Goal: Transaction & Acquisition: Book appointment/travel/reservation

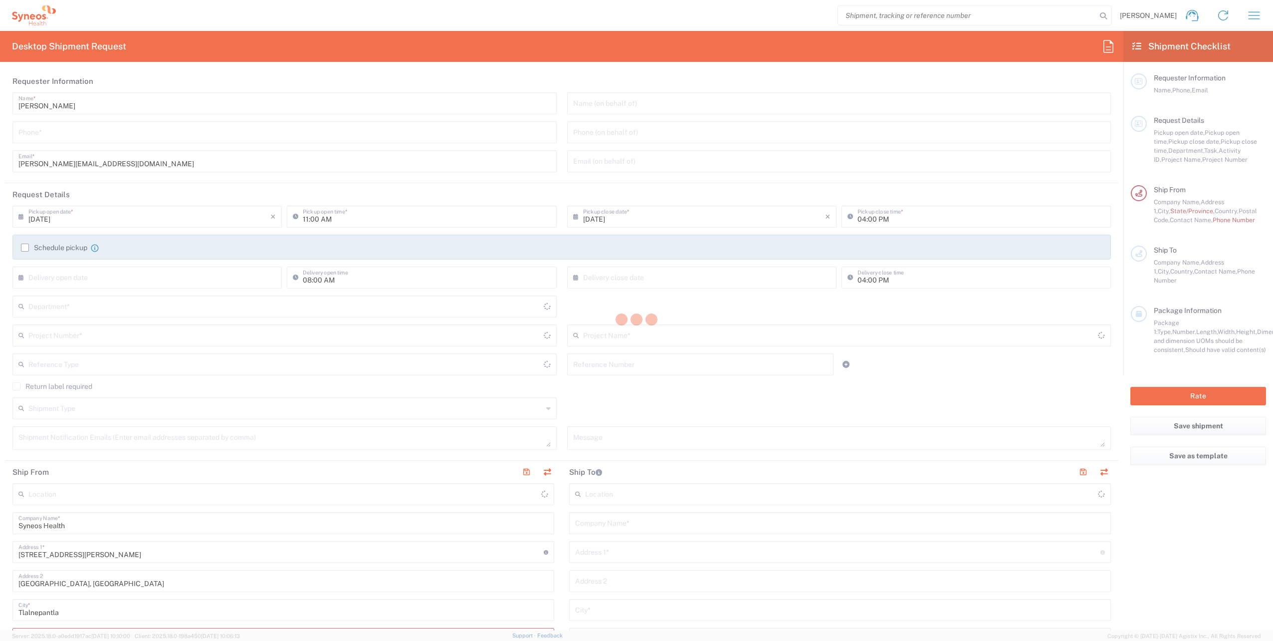
type input "8350"
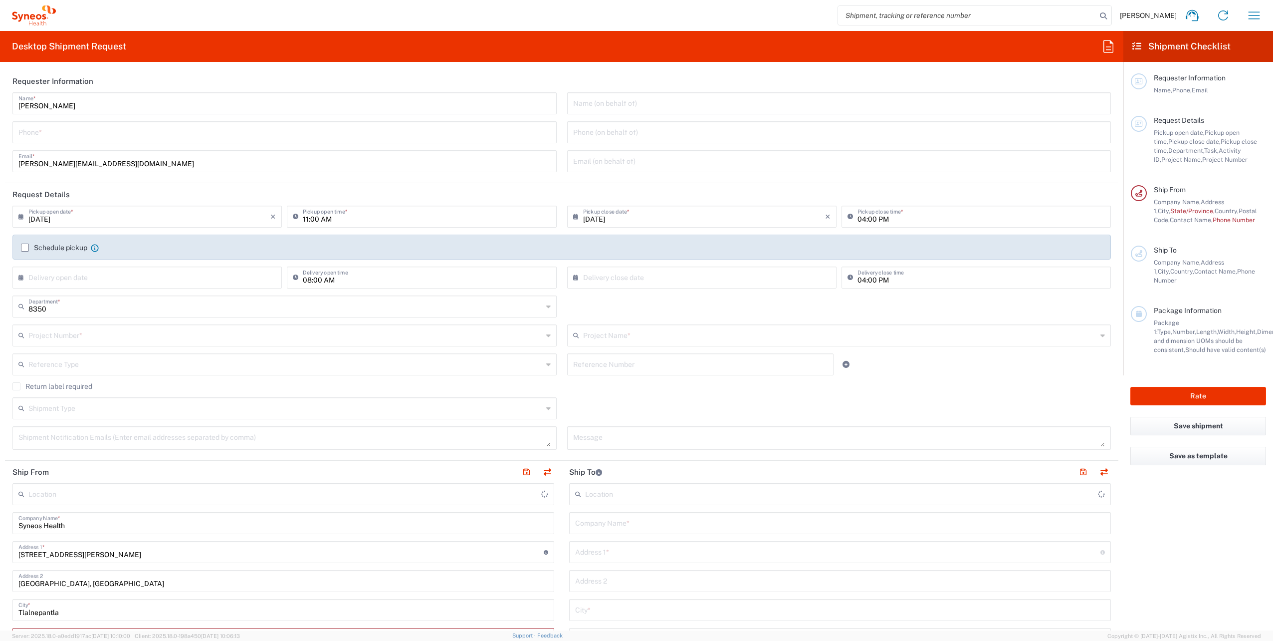
type input "[GEOGRAPHIC_DATA]"
type input "INC Research Clin Svcs [GEOGRAPHIC_DATA]"
click at [1057, 13] on input "search" at bounding box center [967, 15] width 258 height 19
paste input "56499943"
type input "56499943"
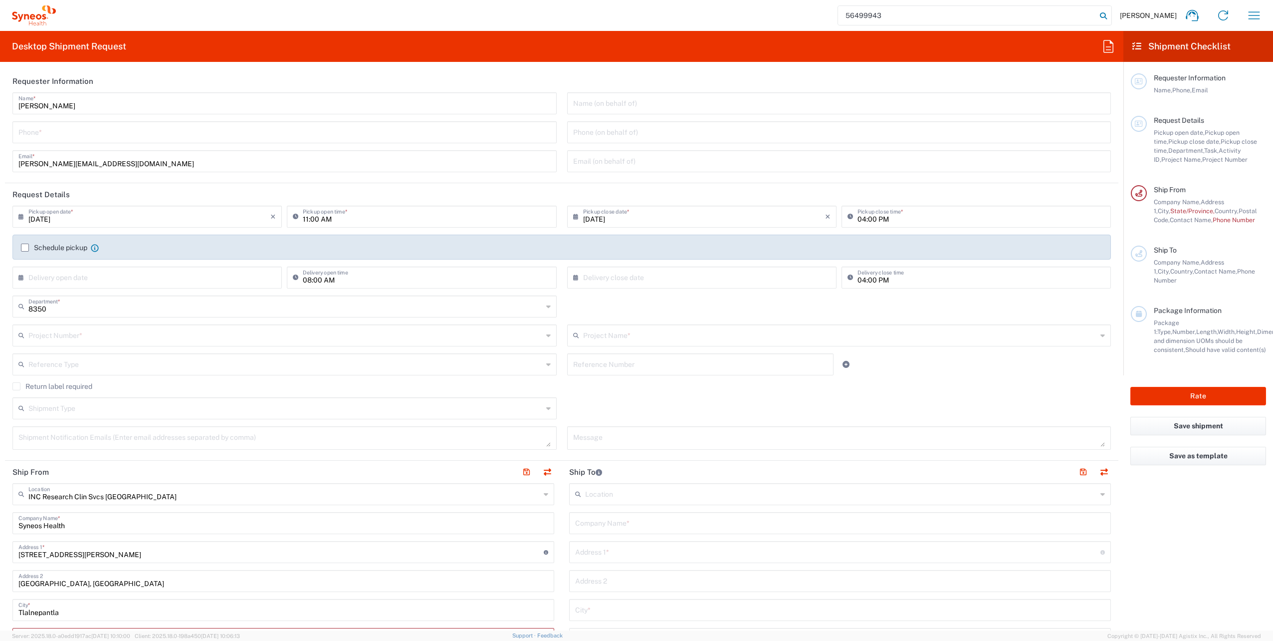
click at [1097, 17] on icon at bounding box center [1104, 16] width 14 height 14
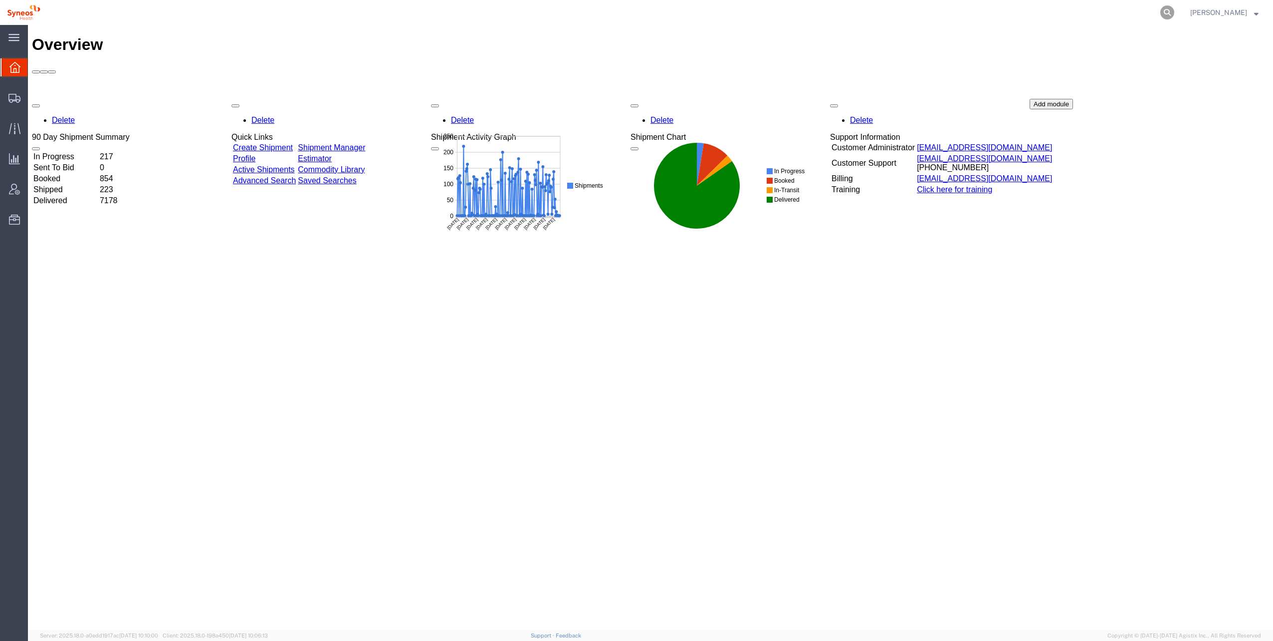
click at [1160, 12] on icon at bounding box center [1167, 12] width 14 height 14
click at [997, 16] on input "search" at bounding box center [1008, 12] width 303 height 24
paste input "56499943"
type input "56499943"
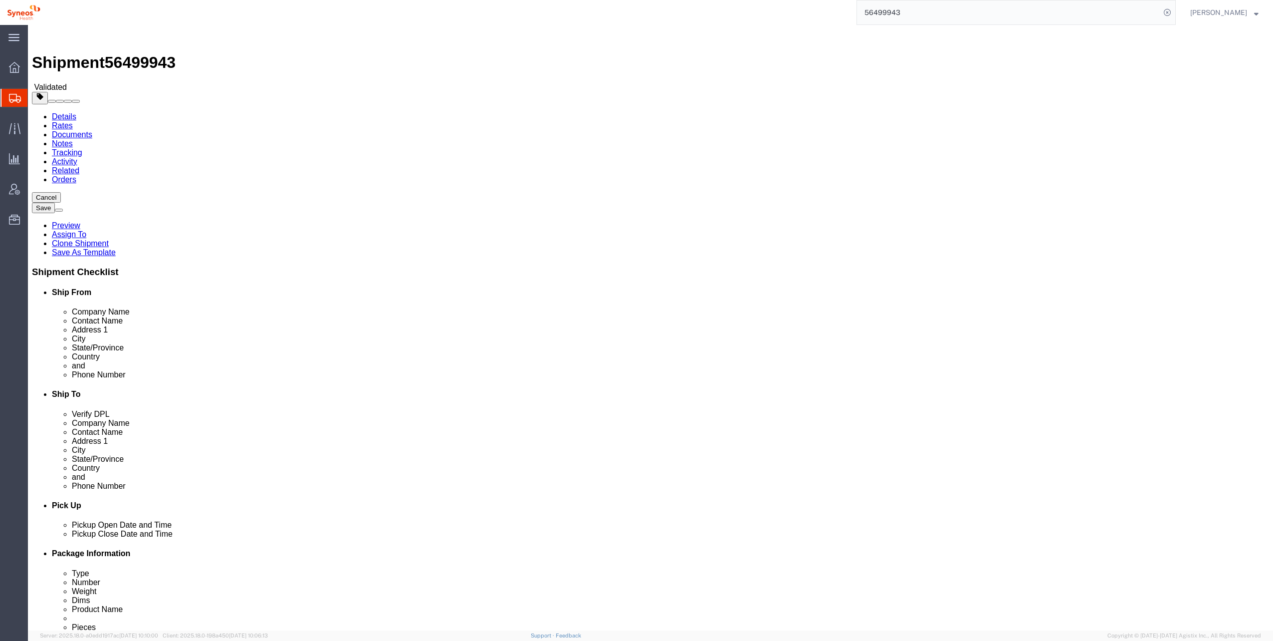
select select
click button "Rate Shipment"
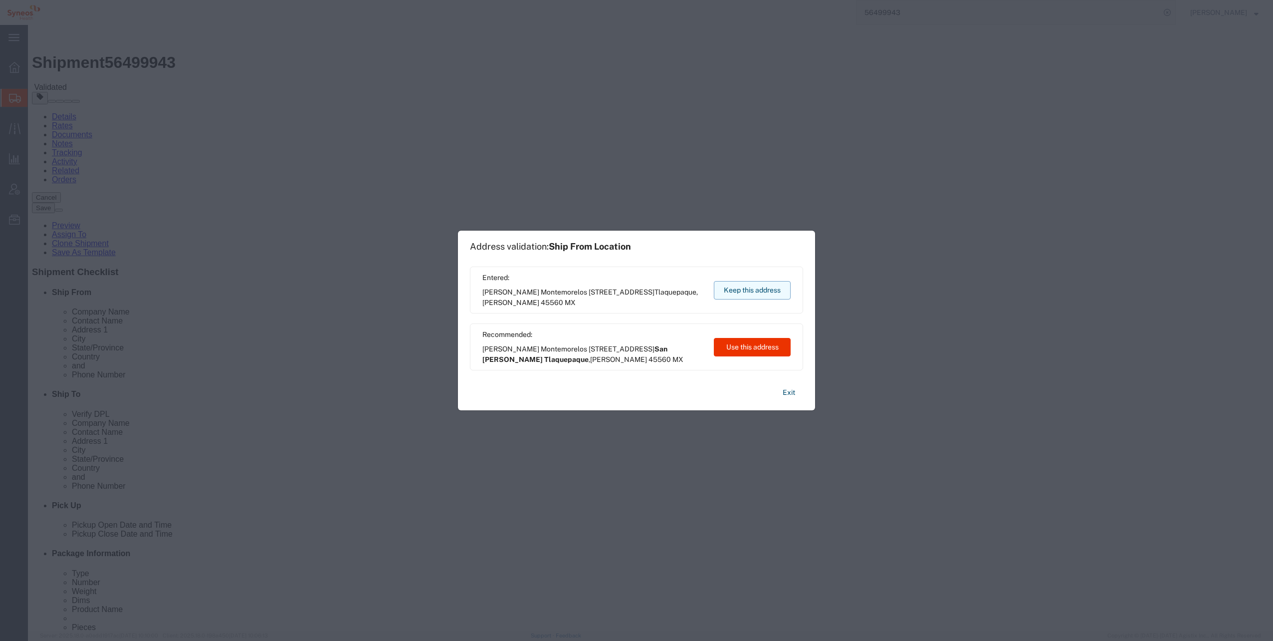
click at [752, 289] on button "Keep this address" at bounding box center [752, 290] width 77 height 18
